Goal: Transaction & Acquisition: Purchase product/service

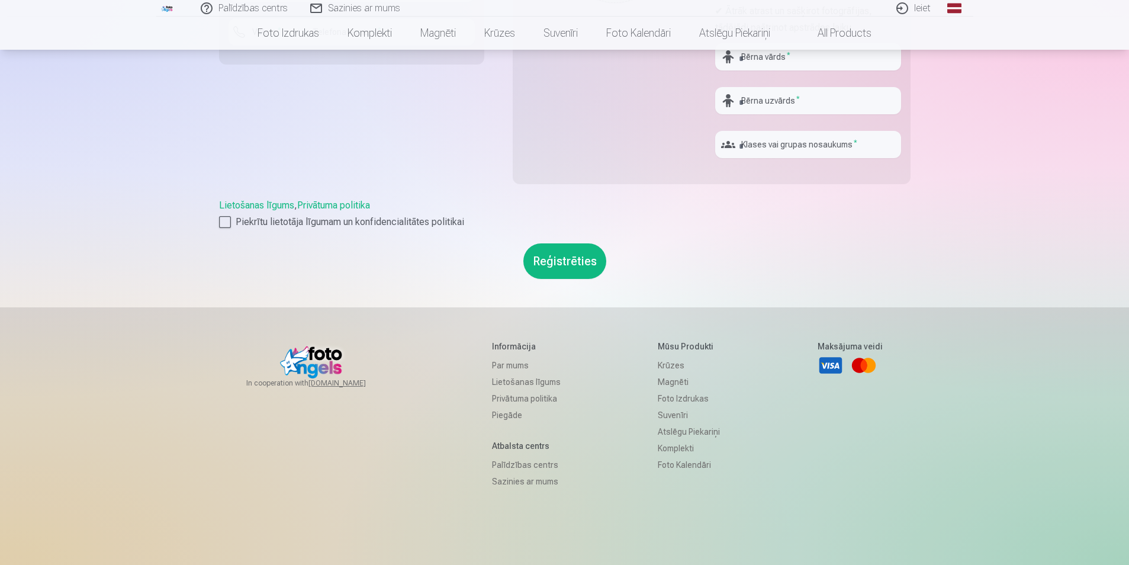
scroll to position [473, 0]
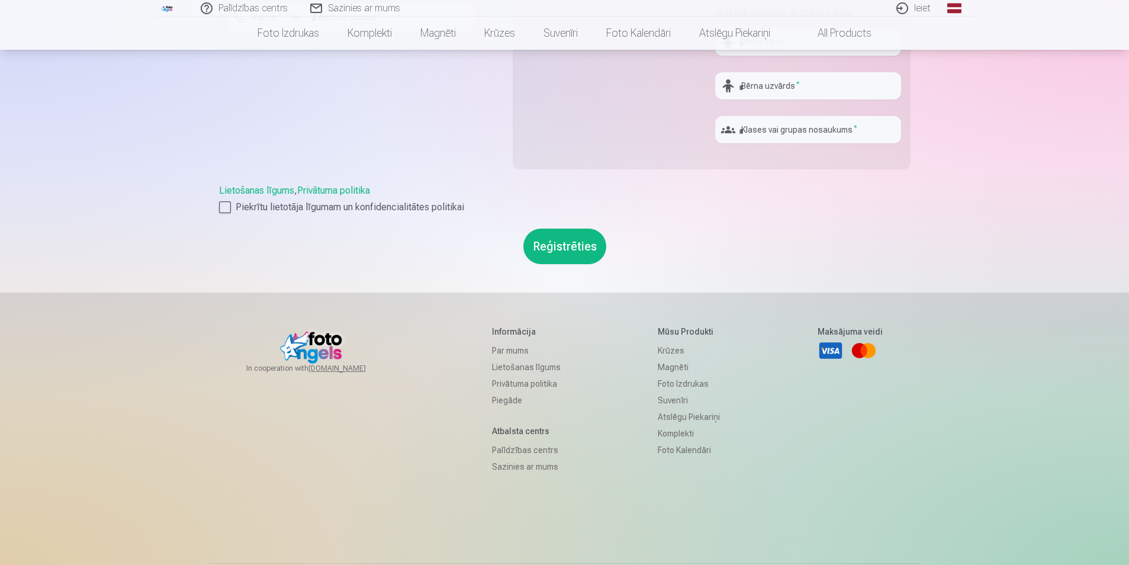
click at [499, 351] on link "Par mums" at bounding box center [526, 350] width 69 height 17
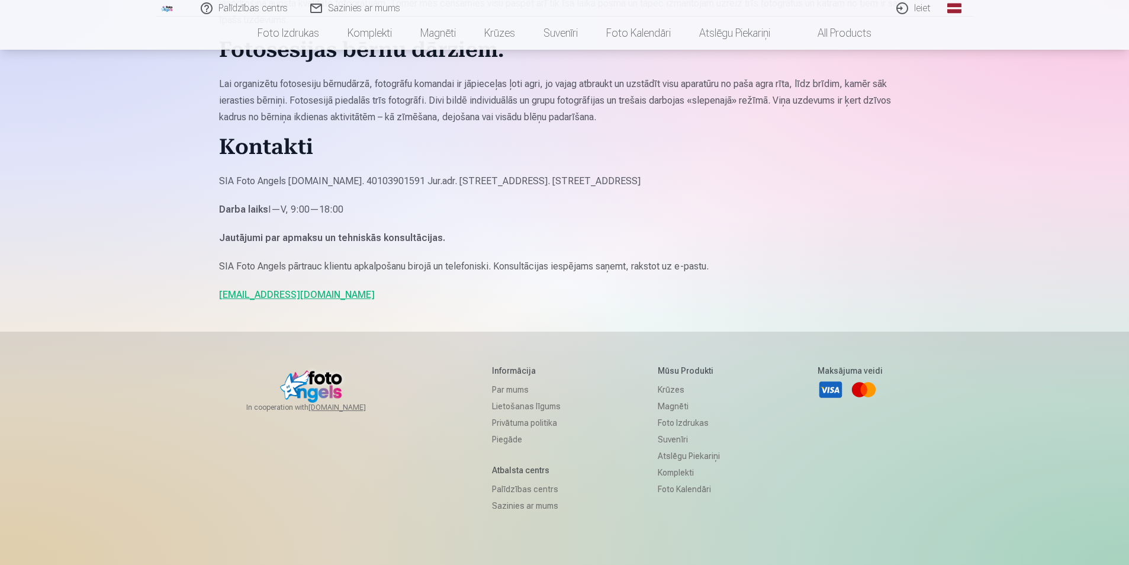
scroll to position [1006, 0]
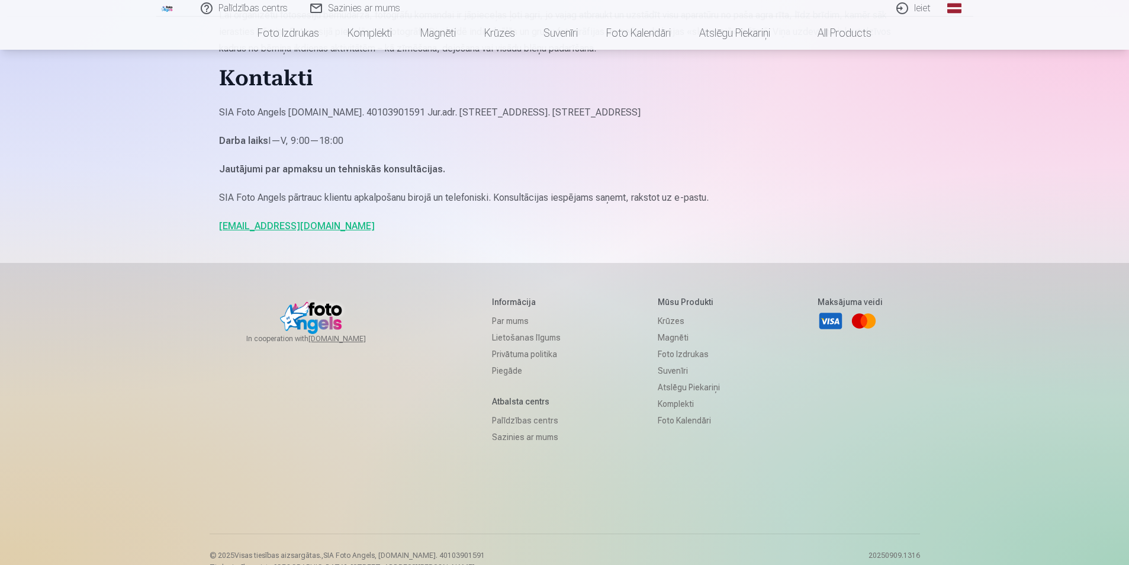
click at [495, 369] on link "Piegāde" at bounding box center [526, 370] width 69 height 17
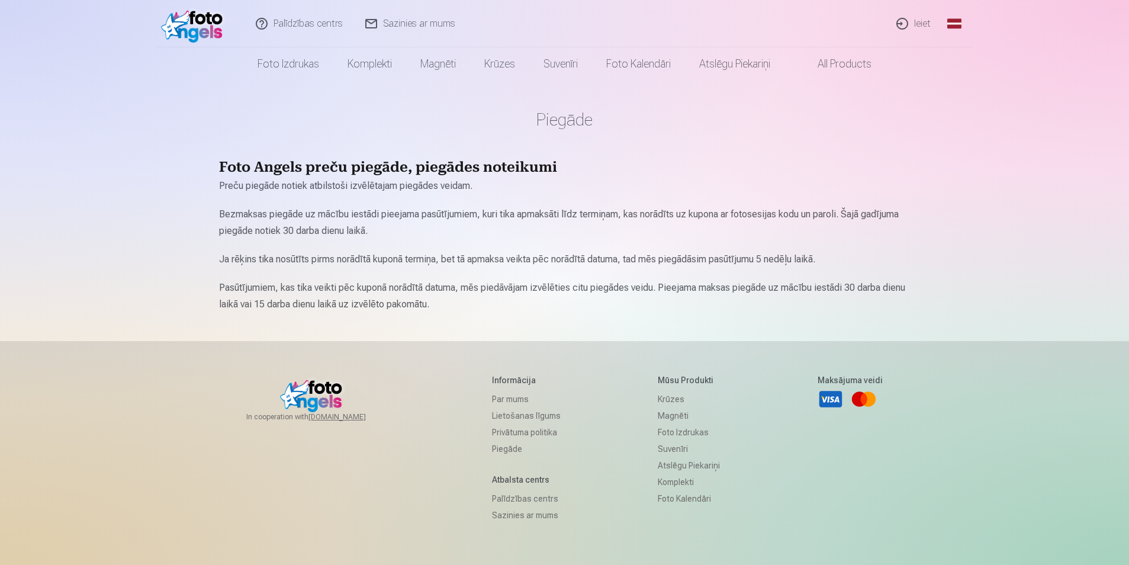
click at [507, 497] on link "Palīdzības centrs" at bounding box center [526, 498] width 69 height 17
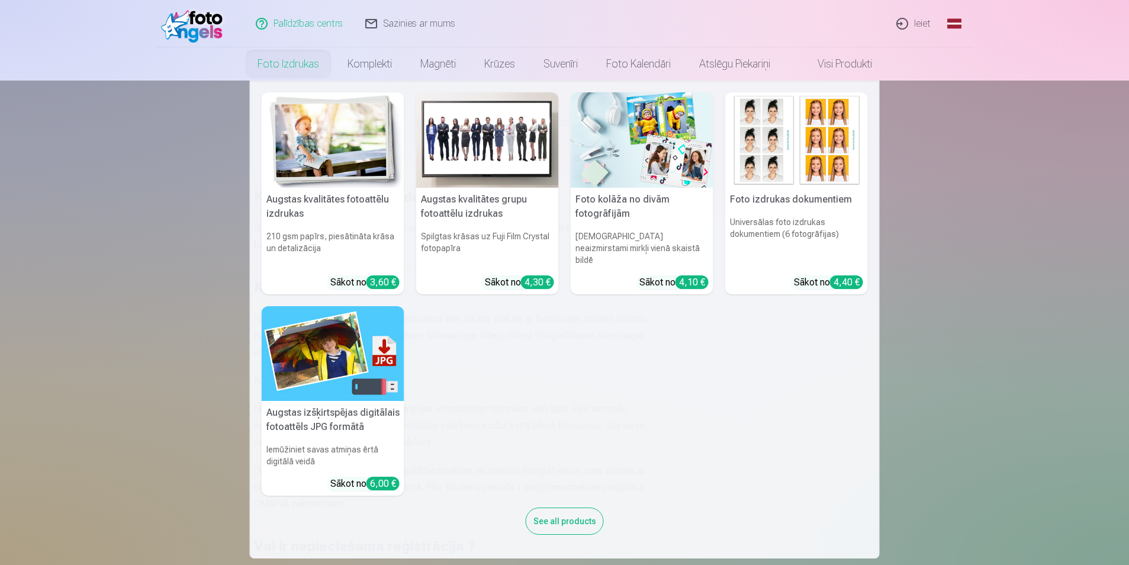
click at [290, 63] on link "Foto izdrukas" at bounding box center [288, 63] width 90 height 33
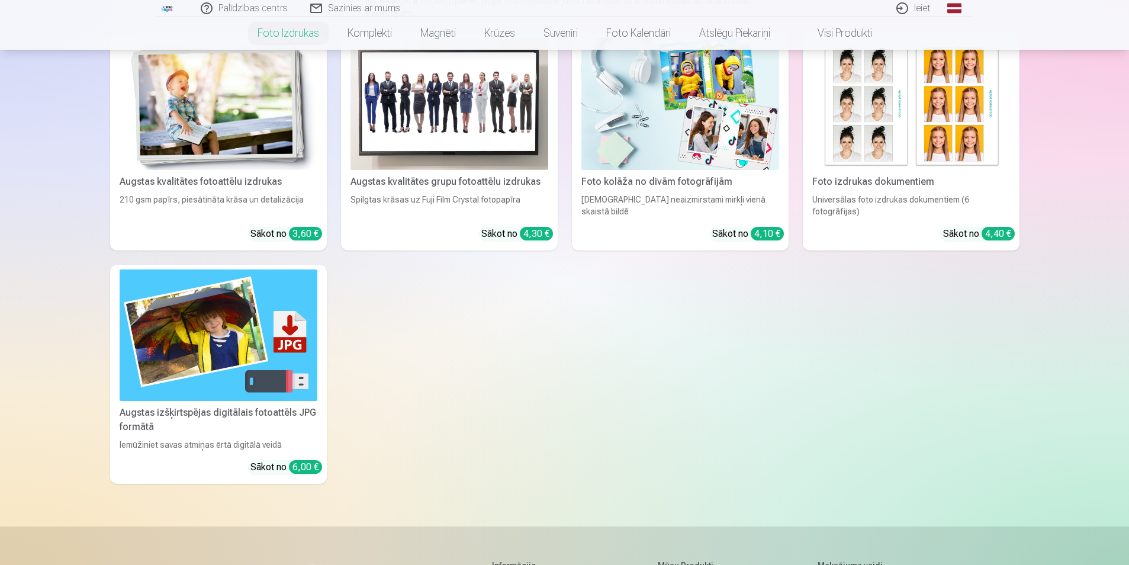
scroll to position [192, 0]
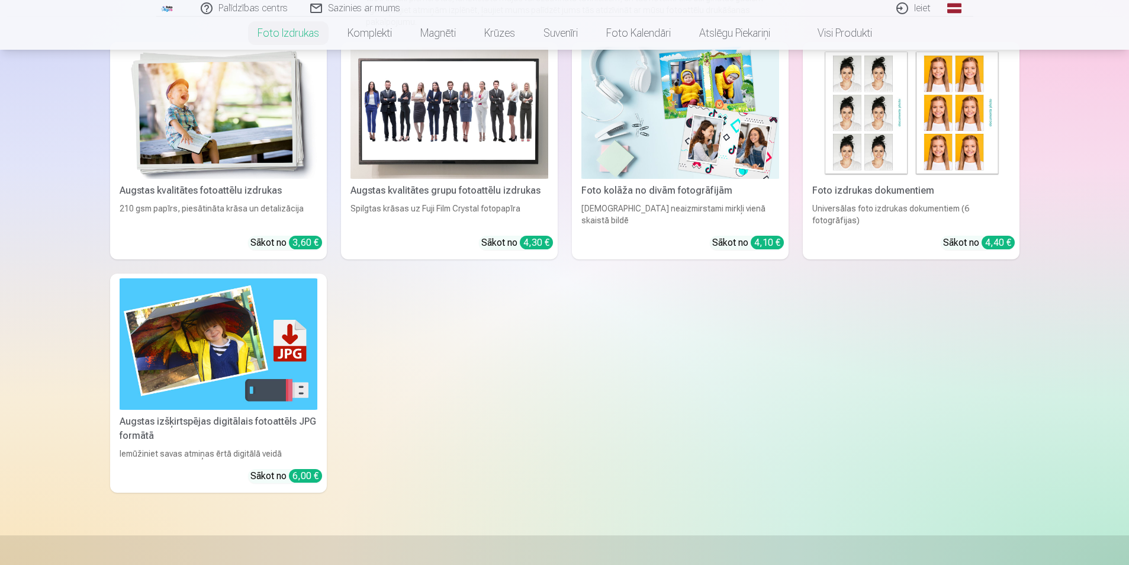
click at [282, 208] on div "210 gsm papīrs, piesātināta krāsa un detalizācija" at bounding box center [218, 214] width 207 height 24
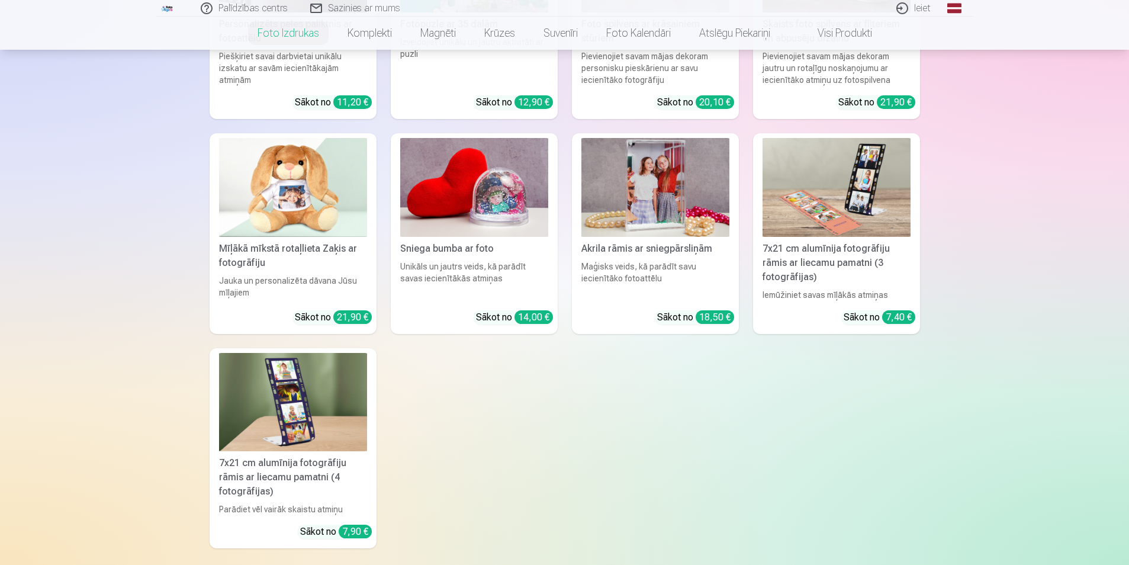
scroll to position [2553, 0]
